Goal: Task Accomplishment & Management: Manage account settings

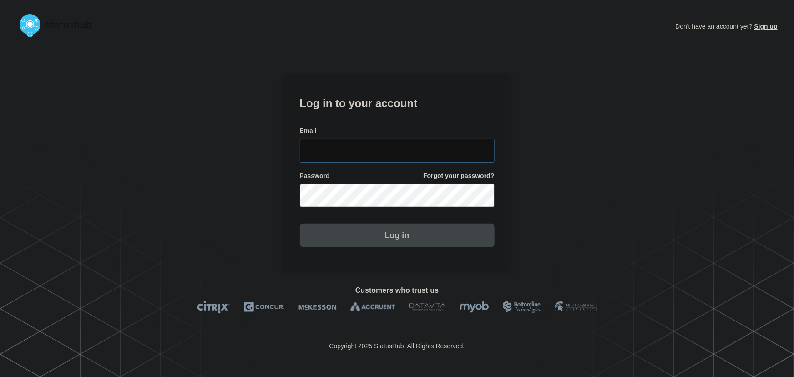
type input "tyler.wolkey@conexon.us"
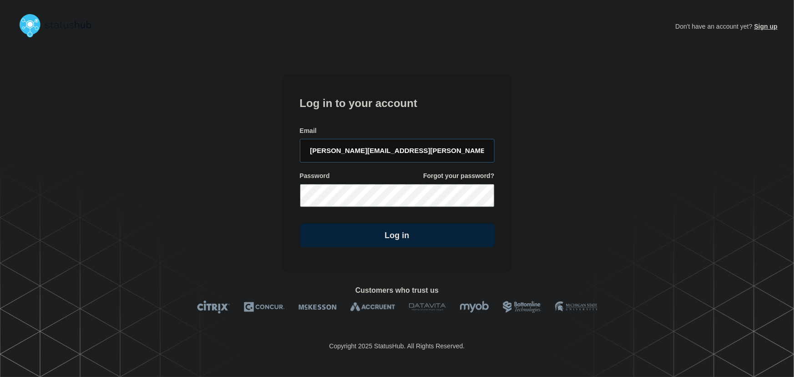
drag, startPoint x: 446, startPoint y: 147, endPoint x: 392, endPoint y: 99, distance: 72.2
click at [446, 147] on input "tyler.wolkey@conexon.us" at bounding box center [397, 151] width 195 height 24
click at [391, 98] on h1 "Log in to your account" at bounding box center [397, 102] width 195 height 17
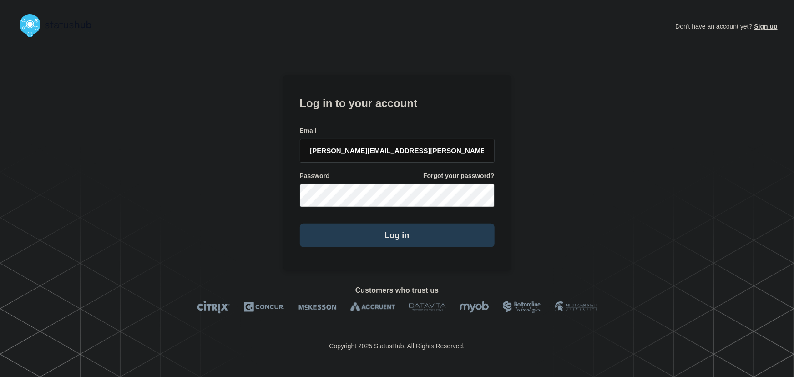
click at [441, 237] on button "Log in" at bounding box center [397, 235] width 195 height 24
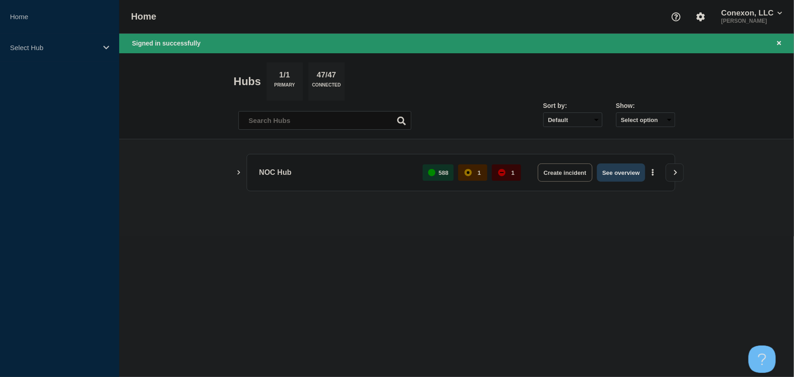
click at [622, 168] on button "See overview" at bounding box center [621, 172] width 48 height 18
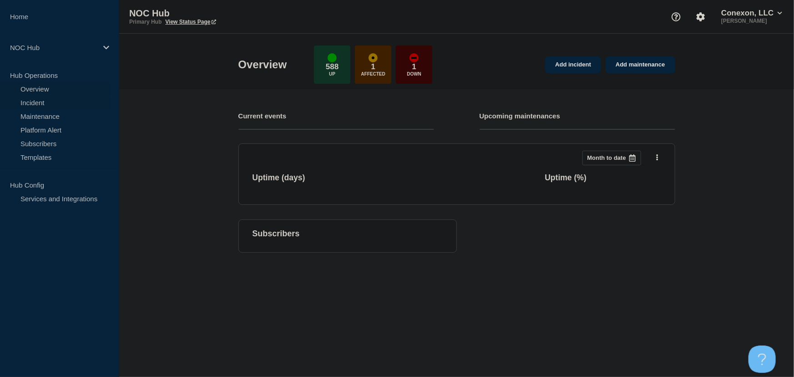
click at [38, 103] on link "Incident" at bounding box center [55, 103] width 110 height 14
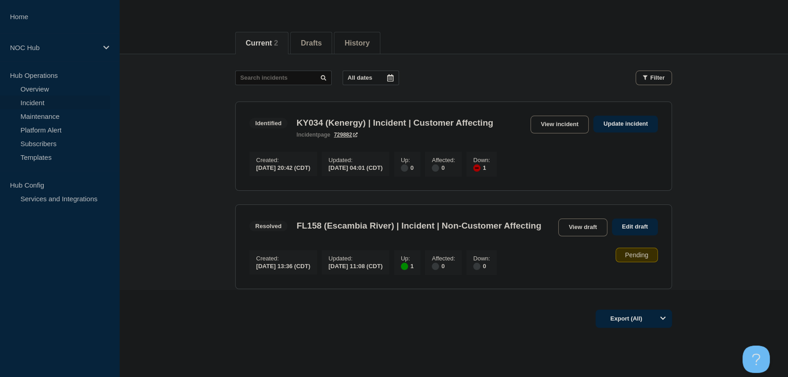
scroll to position [91, 0]
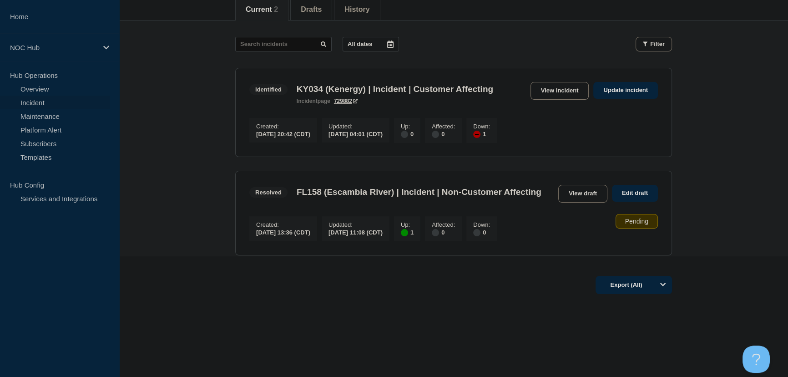
scroll to position [124, 0]
click at [576, 196] on link "View draft" at bounding box center [582, 194] width 49 height 18
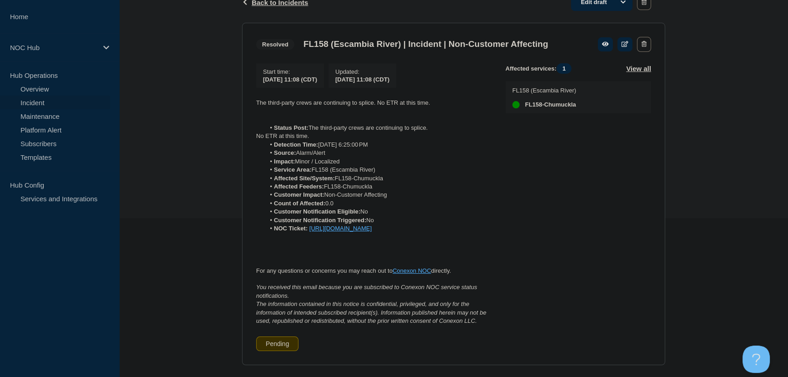
scroll to position [165, 0]
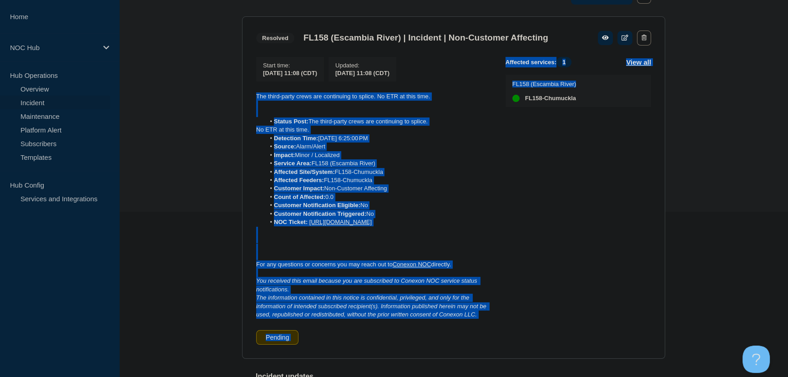
drag, startPoint x: 496, startPoint y: 324, endPoint x: 247, endPoint y: 94, distance: 338.5
click at [247, 94] on section "Resolved FL158 (Escambia River) | Incident | Non-Customer Affecting Start time …" at bounding box center [453, 187] width 423 height 342
copy div "The third-party crews are continuing to splice. No ETR at this time. Status Pos…"
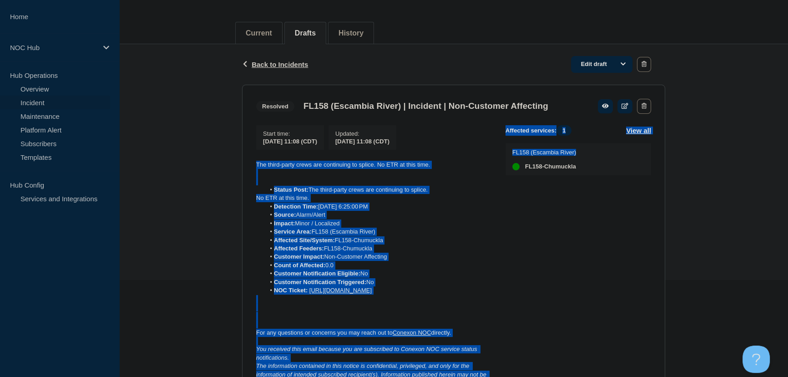
scroll to position [82, 0]
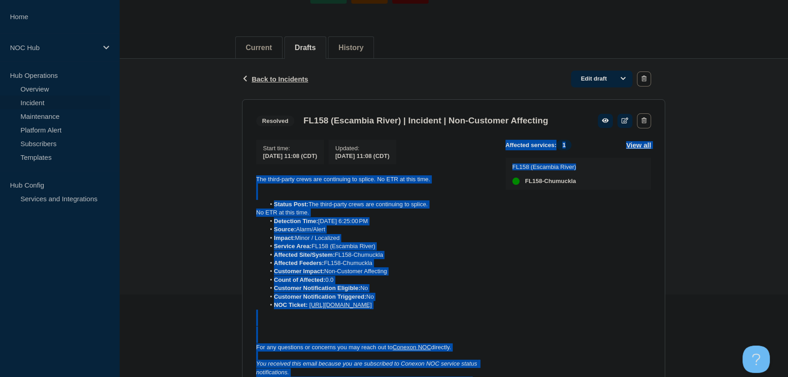
click at [453, 196] on p at bounding box center [373, 196] width 235 height 8
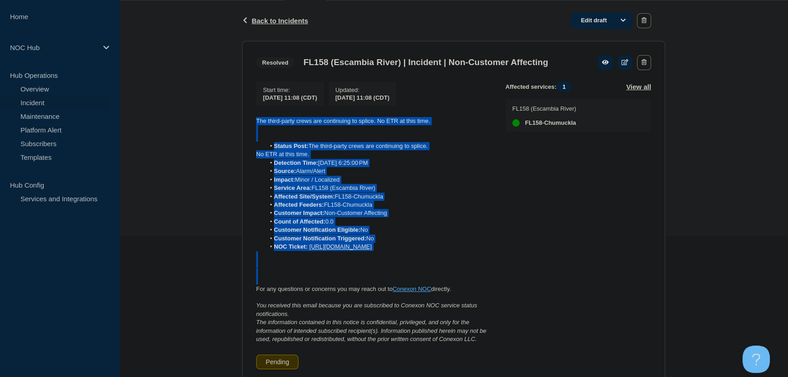
scroll to position [165, 0]
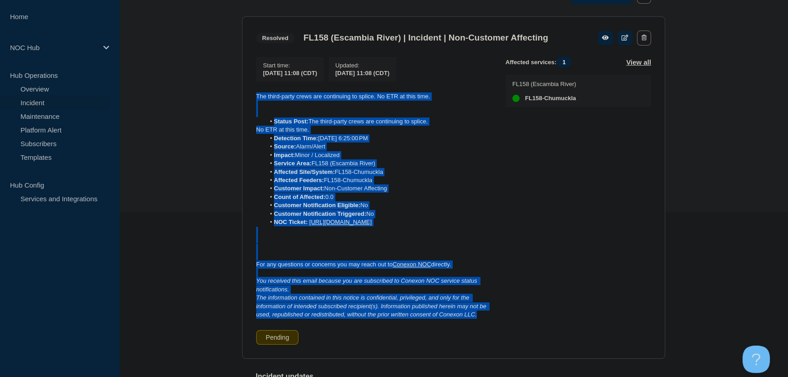
drag, startPoint x: 255, startPoint y: 182, endPoint x: 482, endPoint y: 323, distance: 267.7
click at [482, 323] on section "Resolved FL158 (Escambia River) | Incident | Non-Customer Affecting Start time …" at bounding box center [453, 187] width 423 height 342
copy div "The third-party crews are continuing to splice. No ETR at this time. Status Pos…"
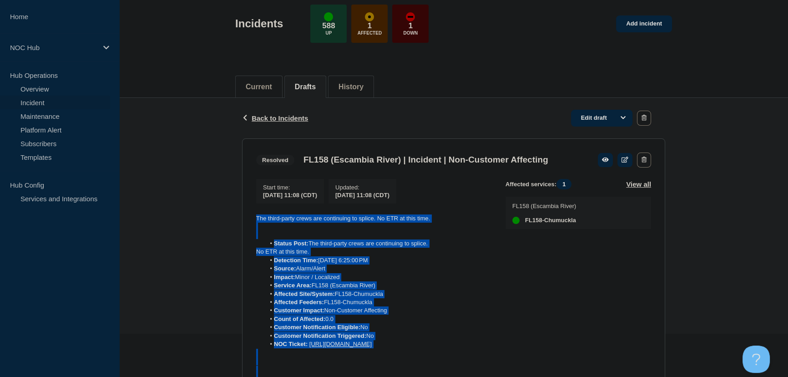
scroll to position [41, 0]
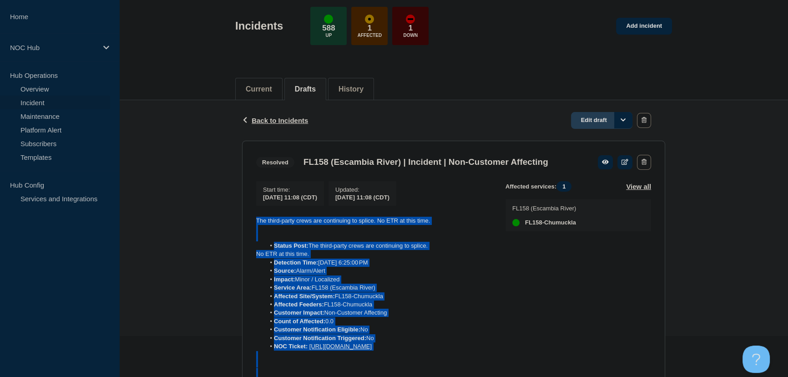
click at [595, 121] on link "Edit draft" at bounding box center [601, 120] width 61 height 17
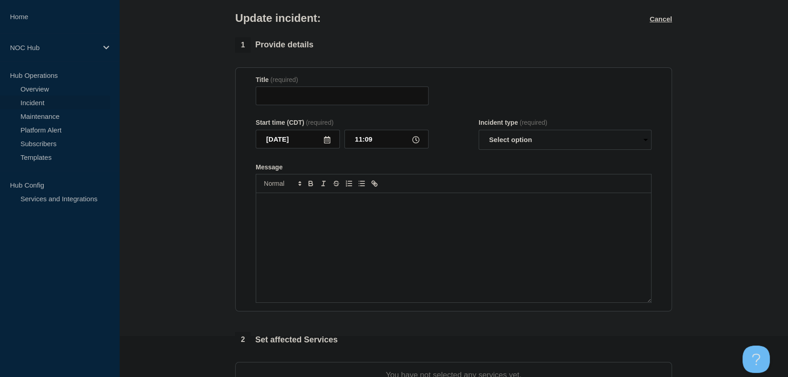
type input "FL158 (Escambia River) | Incident | Non-Customer Affecting"
type input "11:08"
select select "resolved"
radio input "false"
radio input "true"
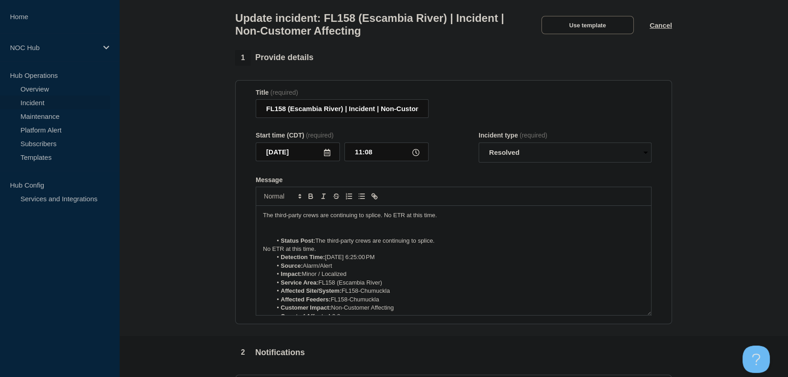
click at [370, 218] on p "The third-party crews are continuing to splice. No ETR at this time." at bounding box center [453, 215] width 381 height 8
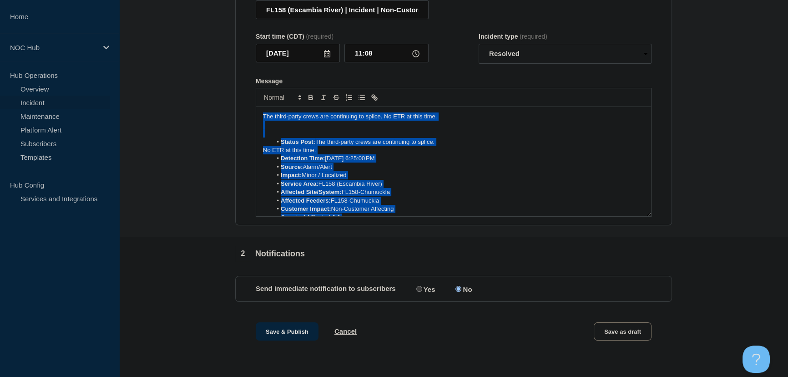
drag, startPoint x: 563, startPoint y: 207, endPoint x: 173, endPoint y: 64, distance: 415.4
click at [173, 64] on section "1 Provide details Title (required) FL158 (Escambia River) | Incident | Non-Cust…" at bounding box center [453, 157] width 669 height 412
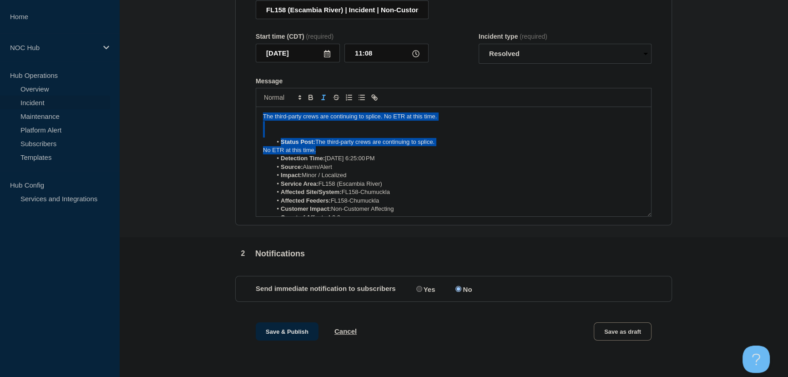
drag, startPoint x: 320, startPoint y: 147, endPoint x: 248, endPoint y: 112, distance: 80.2
click at [248, 112] on section "Title (required) FL158 (Escambia River) | Incident | Non-Customer Affecting Sta…" at bounding box center [453, 103] width 437 height 244
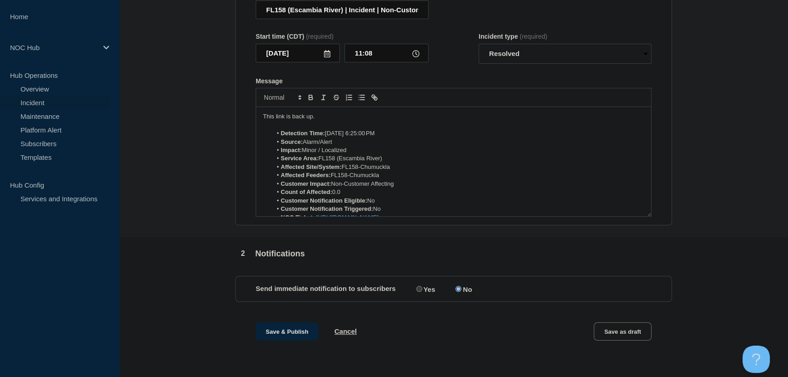
click at [297, 318] on div "1 Provide details Title (required) FL158 (Escambia River) | Incident | Non-Cust…" at bounding box center [453, 157] width 447 height 412
click at [294, 325] on button "Save & Publish" at bounding box center [287, 331] width 63 height 18
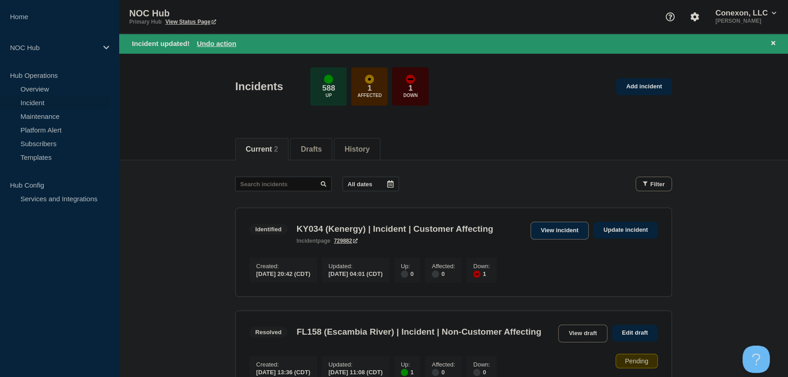
click at [553, 227] on link "View incident" at bounding box center [560, 231] width 59 height 18
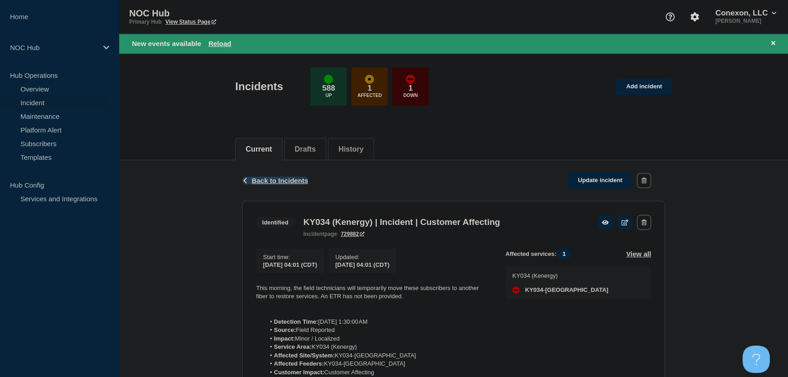
click at [287, 182] on span "Back to Incidents" at bounding box center [280, 181] width 56 height 8
